Goal: Task Accomplishment & Management: Complete application form

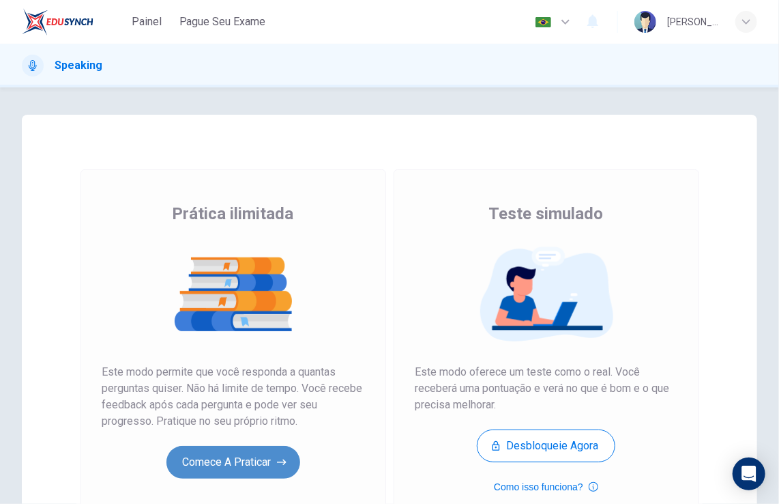
click at [262, 446] on button "Comece a praticar" at bounding box center [233, 462] width 134 height 33
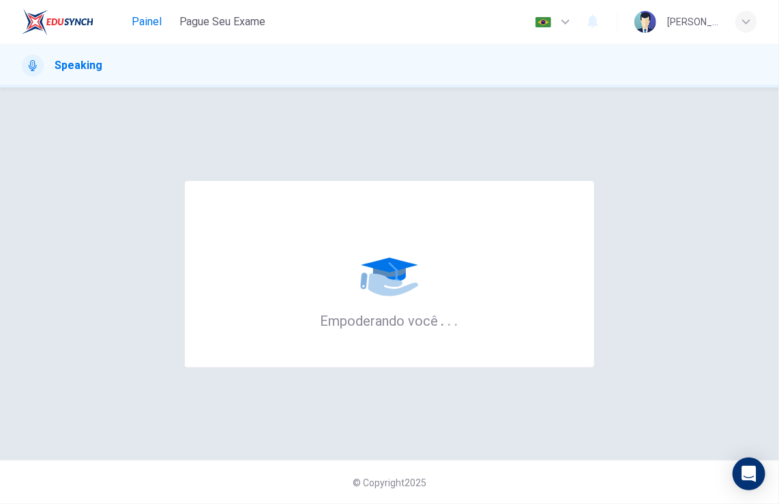
click at [148, 20] on span "Painel" at bounding box center [147, 22] width 30 height 16
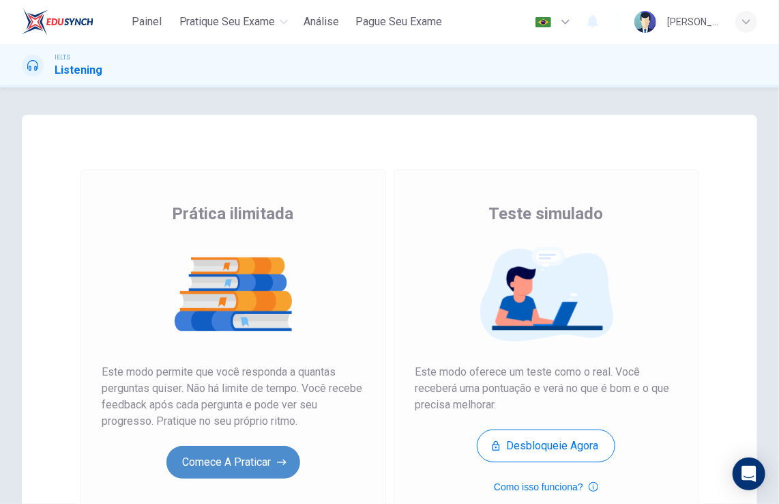
click at [227, 463] on button "Comece a praticar" at bounding box center [233, 462] width 134 height 33
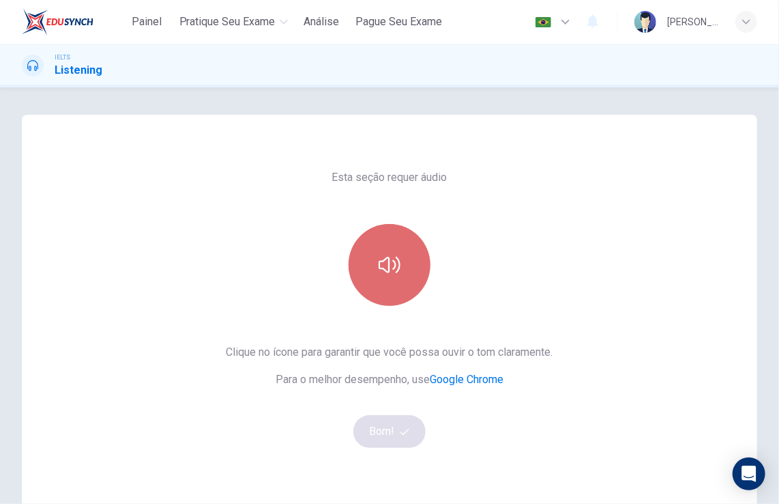
click at [375, 304] on button "button" at bounding box center [390, 265] width 82 height 82
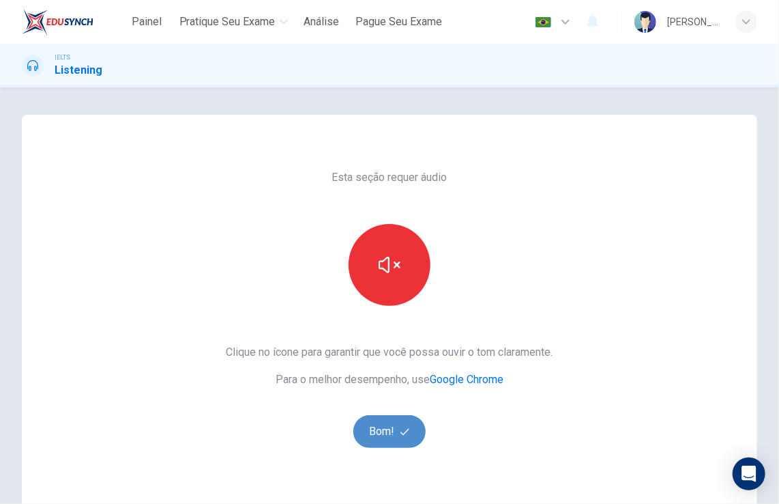
click at [390, 443] on button "Bom!" at bounding box center [389, 431] width 73 height 33
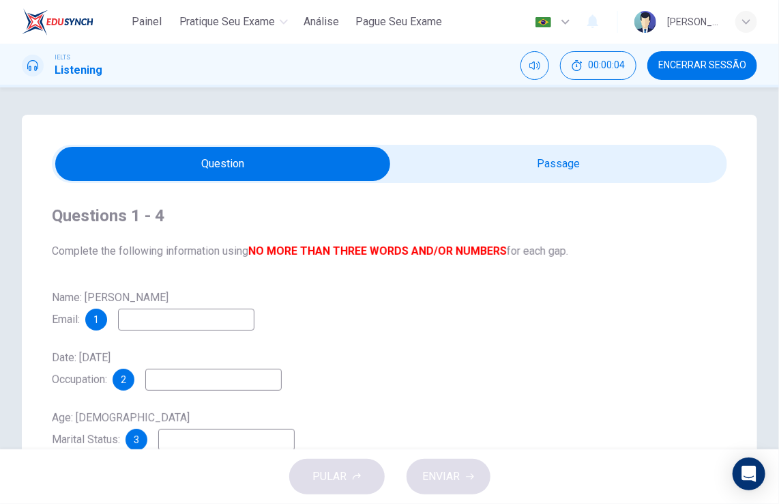
click at [508, 168] on input "checkbox" at bounding box center [222, 164] width 1013 height 34
checkbox input "true"
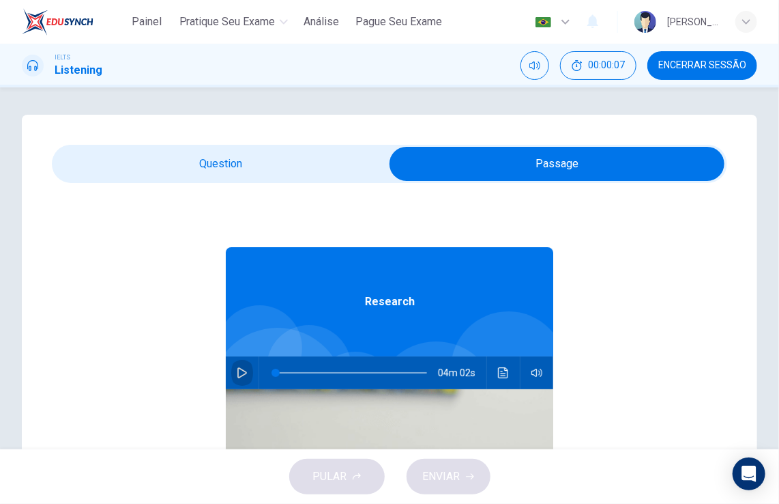
click at [237, 370] on icon "button" at bounding box center [242, 372] width 11 height 11
type input "2"
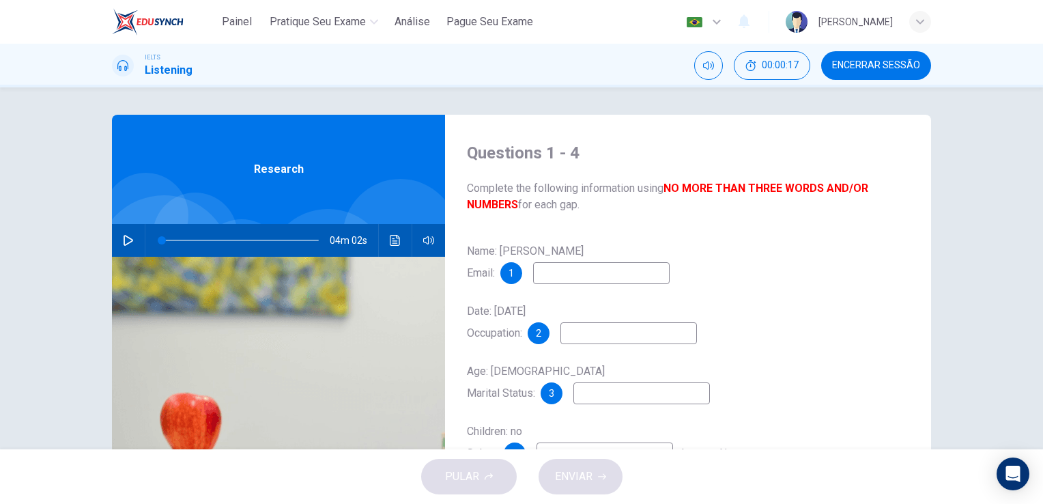
click at [107, 243] on div "Questions 1 - 4 Complete the following information using NO MORE THAN THREE WOR…" at bounding box center [521, 352] width 862 height 474
click at [130, 239] on icon "button" at bounding box center [128, 240] width 11 height 11
type input "0"
click at [547, 269] on input at bounding box center [601, 273] width 136 height 22
type input "[EMAIL_ADDRESS][DOMAIN_NAME]"
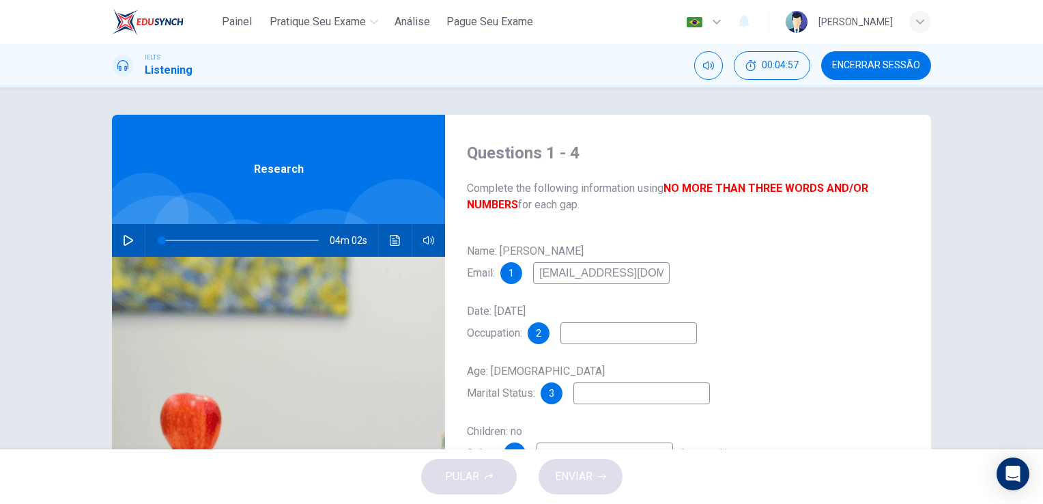
click at [599, 334] on input at bounding box center [628, 333] width 136 height 22
click at [646, 386] on input at bounding box center [641, 393] width 136 height 22
click at [602, 334] on input "rechaeser" at bounding box center [628, 333] width 136 height 22
type input "rechaser"
click at [639, 393] on input at bounding box center [641, 393] width 136 height 22
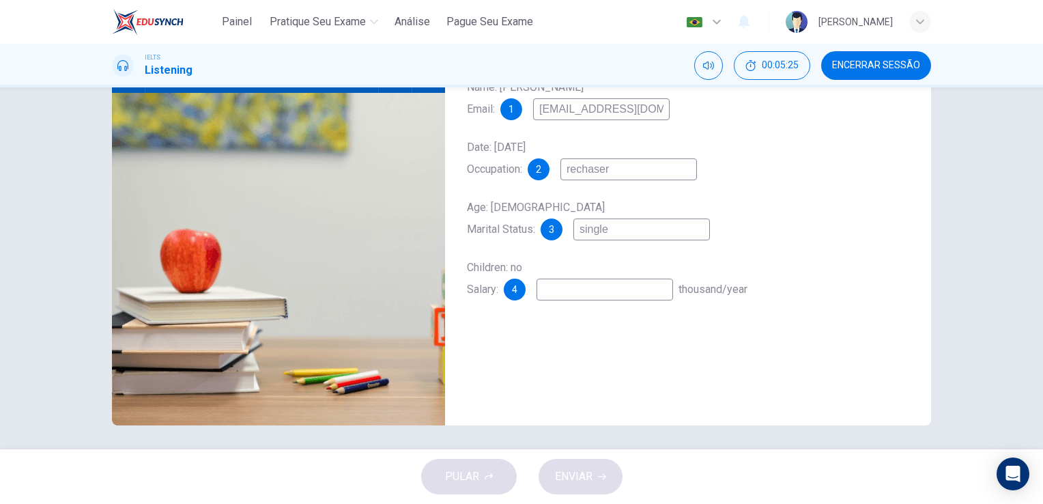
scroll to position [166, 0]
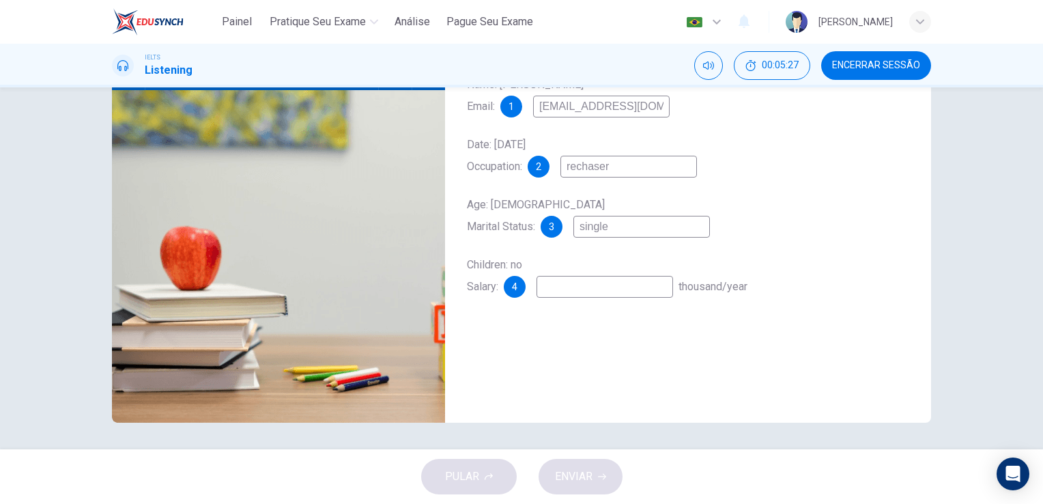
type input "single"
click at [596, 291] on input at bounding box center [604, 287] width 136 height 22
type input "[DATE] to 3000"
click at [576, 469] on span "ENVIAR" at bounding box center [574, 476] width 38 height 19
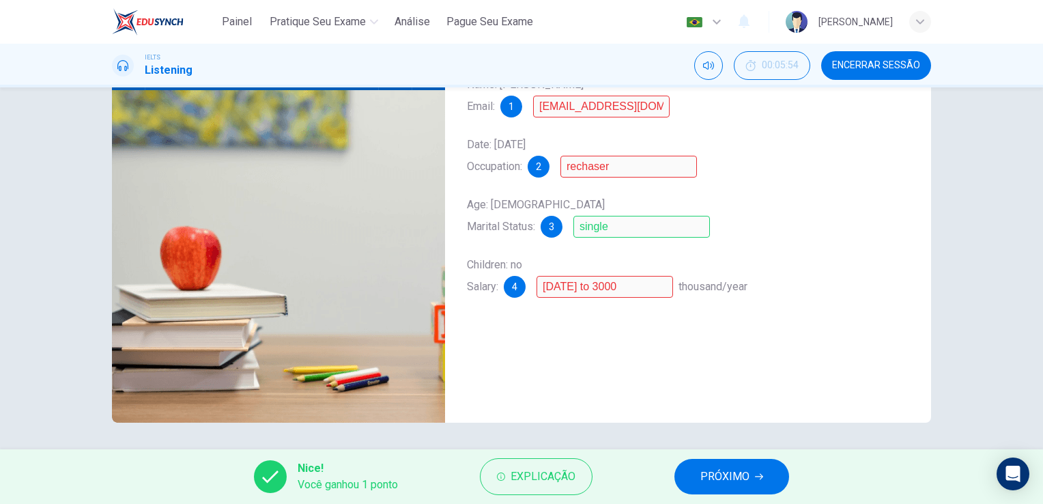
click at [536, 162] on div "2" at bounding box center [538, 167] width 22 height 22
click at [508, 108] on span "1" at bounding box center [510, 107] width 5 height 10
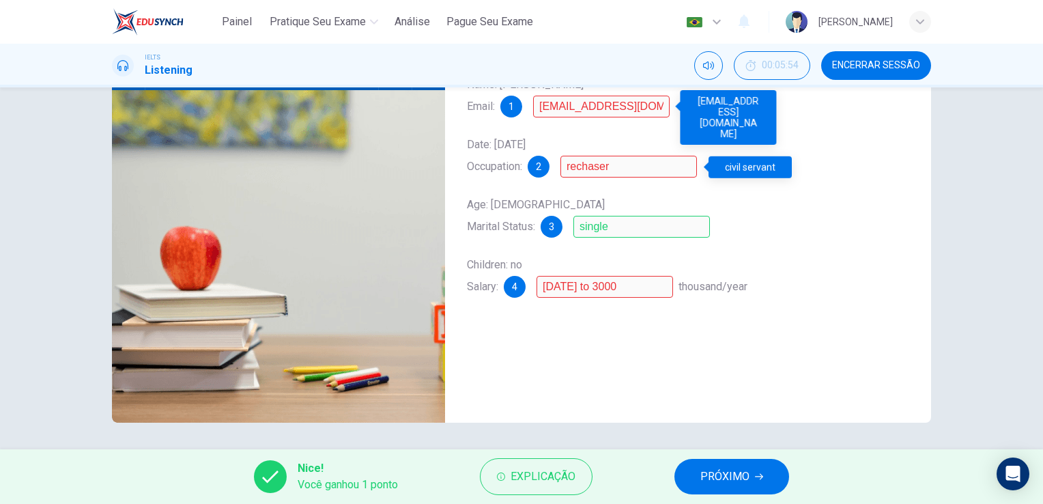
click at [517, 293] on div "4" at bounding box center [515, 287] width 22 height 22
